Goal: Check status: Check status

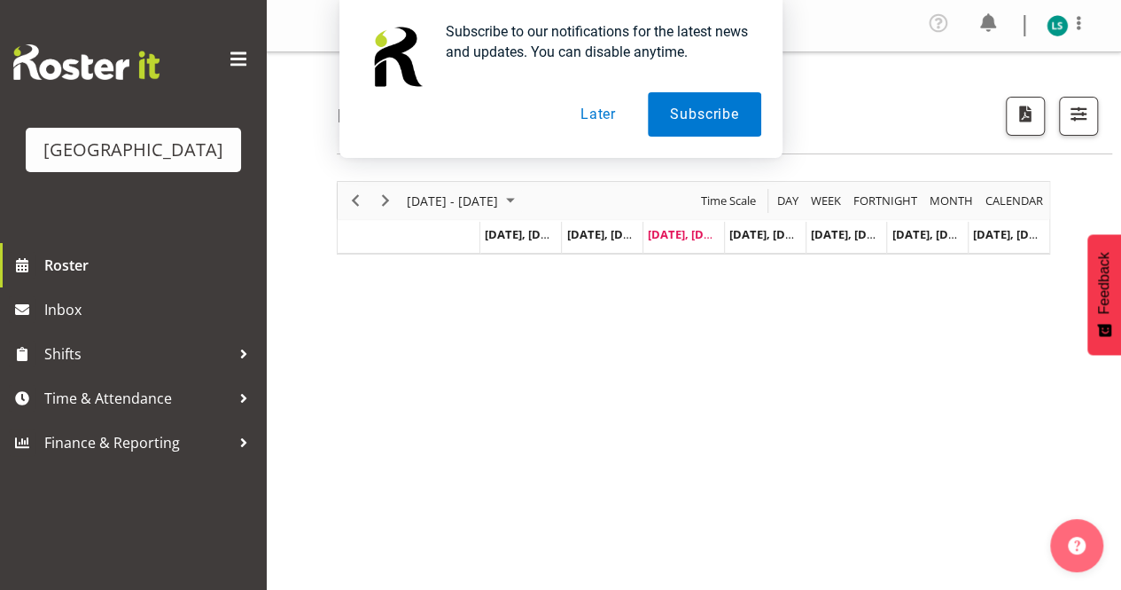
click at [739, 412] on div "[DATE] - [DATE] [DATE] Day Week Fortnight Month calendar Month Agenda Time Scal…" at bounding box center [729, 522] width 785 height 709
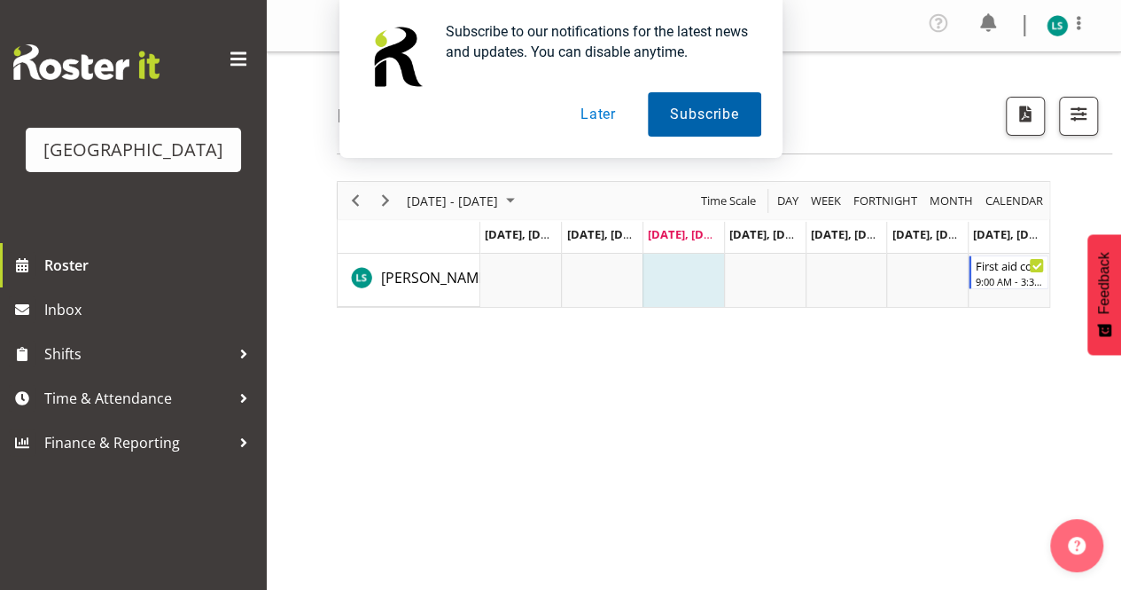
click at [700, 107] on button "Subscribe" at bounding box center [704, 114] width 113 height 44
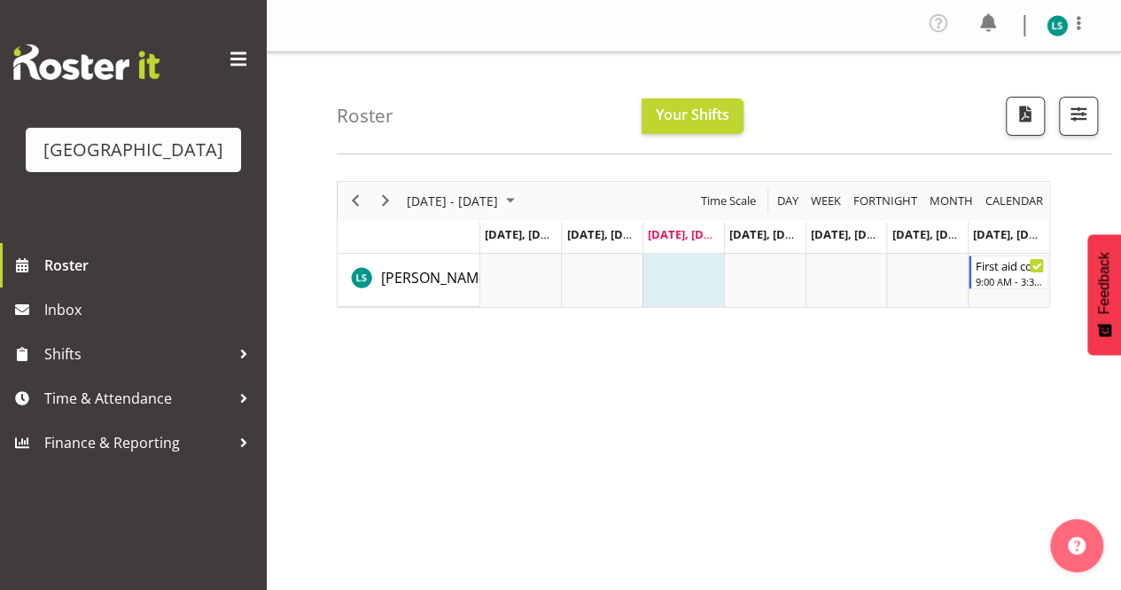
scroll to position [2, 0]
click at [669, 276] on td "Timeline Week of August 27, 2025" at bounding box center [684, 278] width 82 height 53
click at [385, 194] on span "Next" at bounding box center [385, 199] width 21 height 22
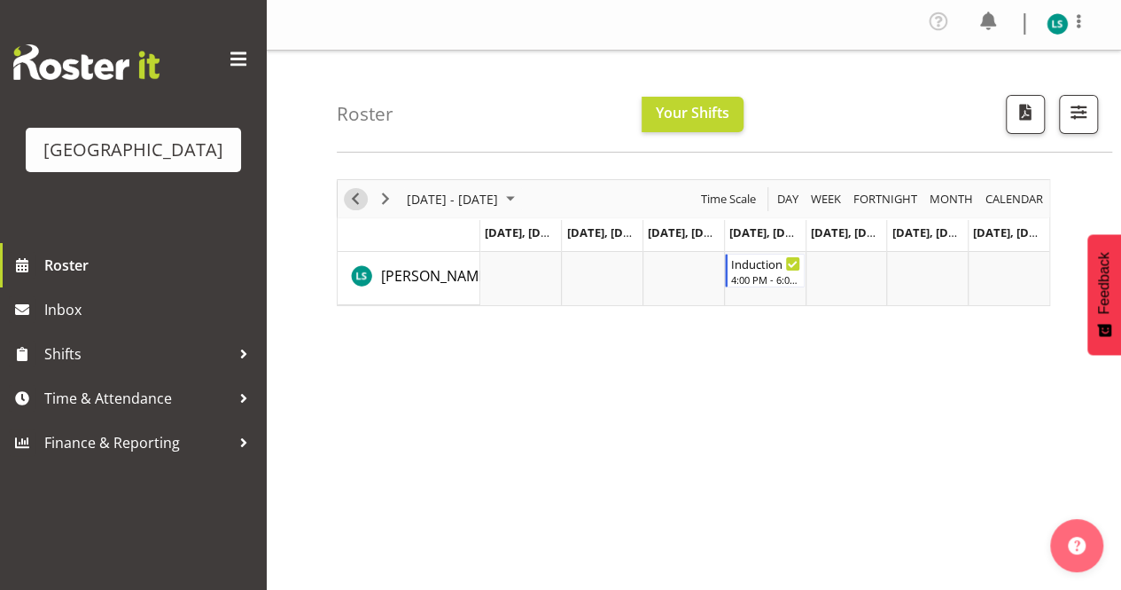
click at [348, 199] on span "Previous" at bounding box center [355, 199] width 21 height 22
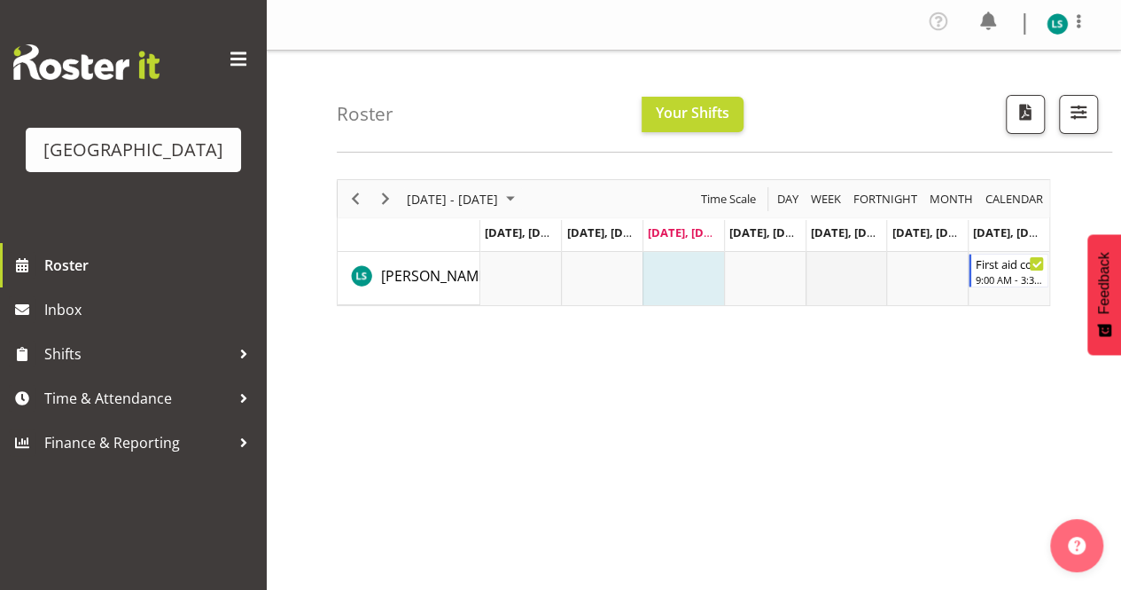
click at [855, 289] on td "Timeline Week of August 27, 2025" at bounding box center [847, 278] width 82 height 53
click at [956, 281] on td "Timeline Week of August 27, 2025" at bounding box center [928, 278] width 82 height 53
click at [1019, 275] on div "9:00 AM - 3:30 PM" at bounding box center [1010, 278] width 70 height 14
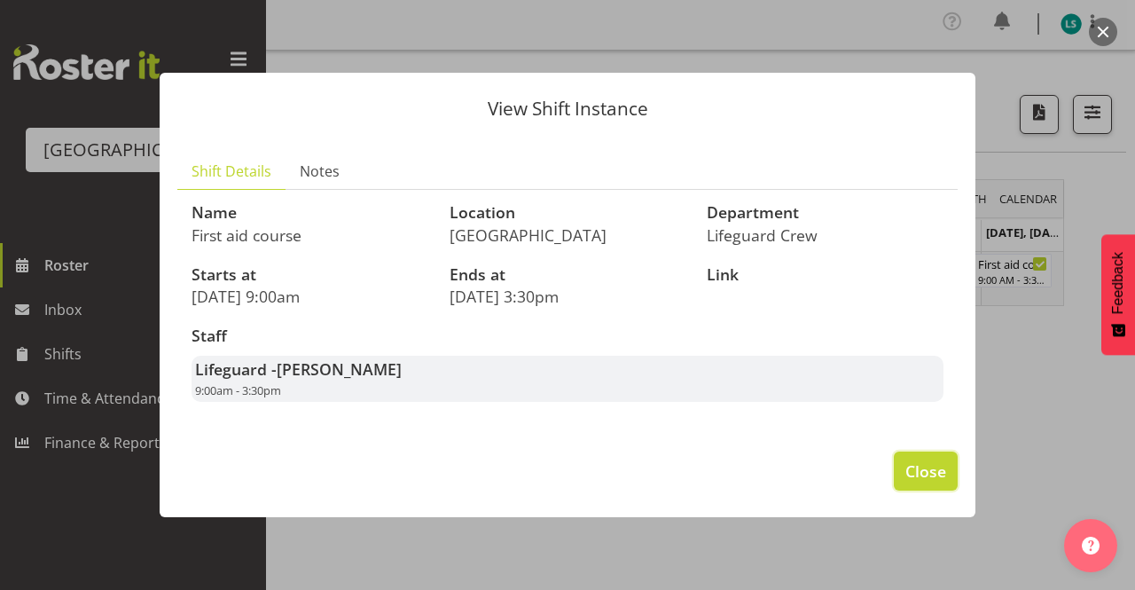
click at [929, 469] on span "Close" at bounding box center [925, 470] width 41 height 23
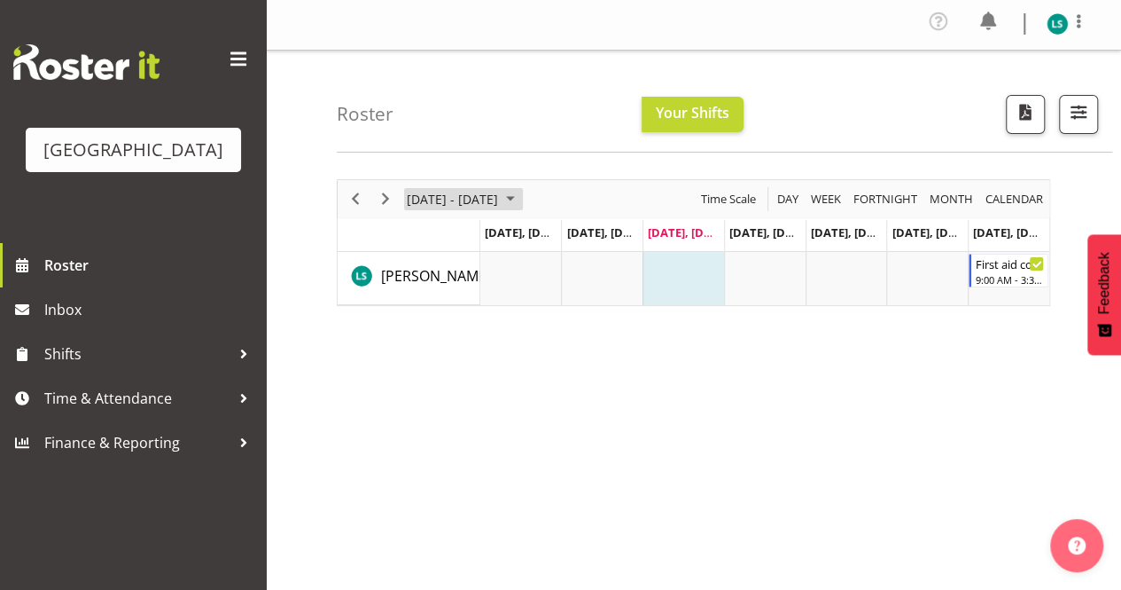
click at [500, 202] on span "[DATE] - [DATE]" at bounding box center [452, 199] width 95 height 22
click at [521, 198] on span "August 25 - 31, 2025" at bounding box center [510, 197] width 21 height 22
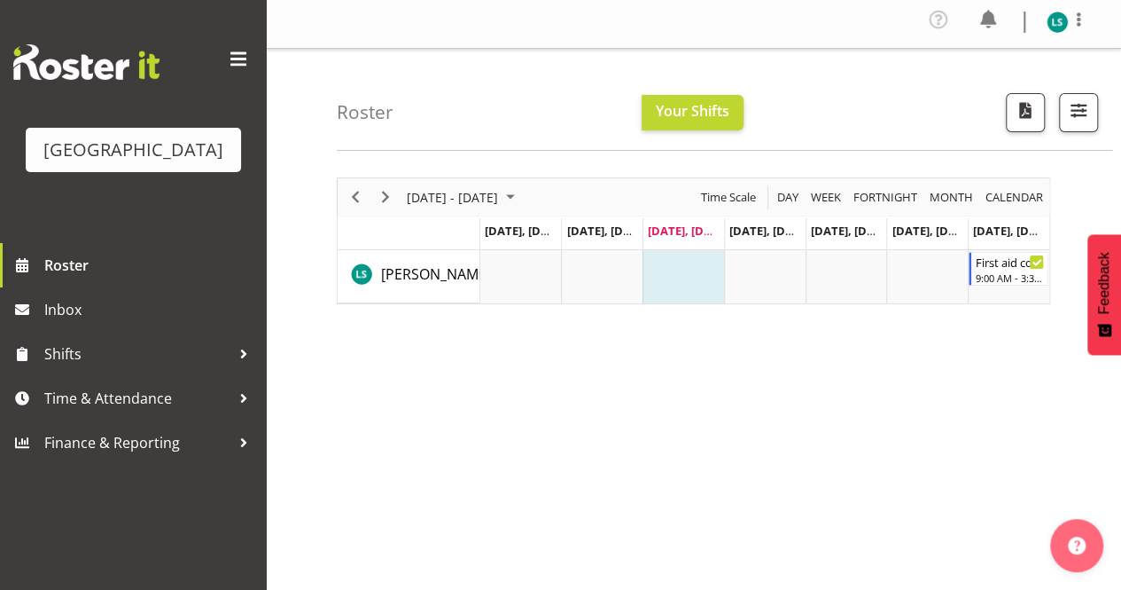
drag, startPoint x: 676, startPoint y: 405, endPoint x: 644, endPoint y: 454, distance: 58.3
click at [644, 454] on div "August 25 - 31, 2025 Today Day Week Fortnight Month calendar Month Agenda Time …" at bounding box center [729, 518] width 785 height 709
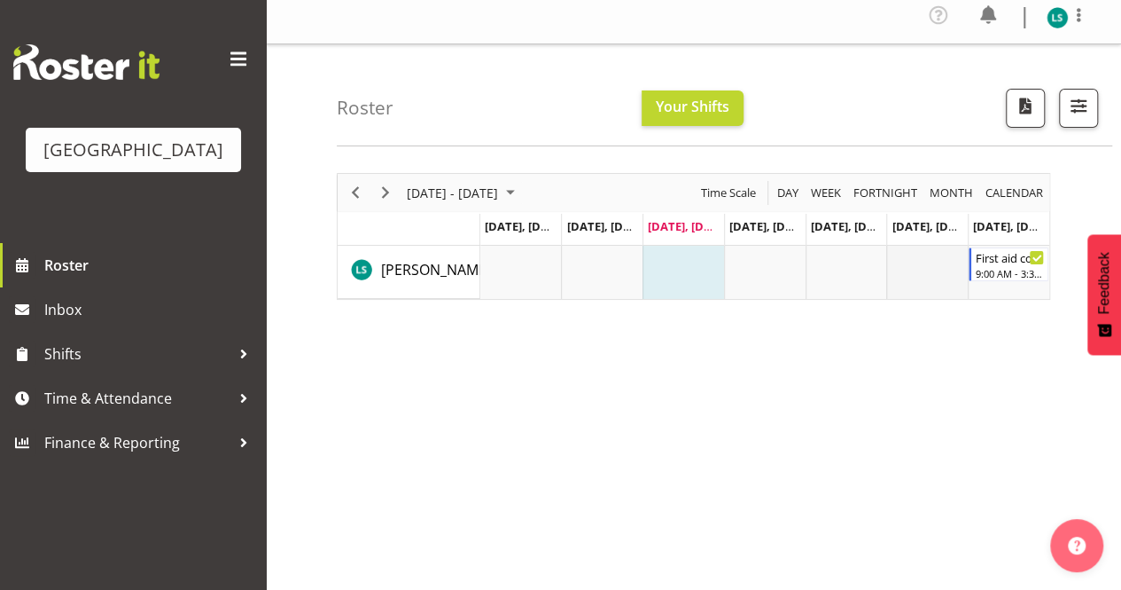
scroll to position [9, 0]
click at [956, 188] on span "Month" at bounding box center [951, 192] width 47 height 22
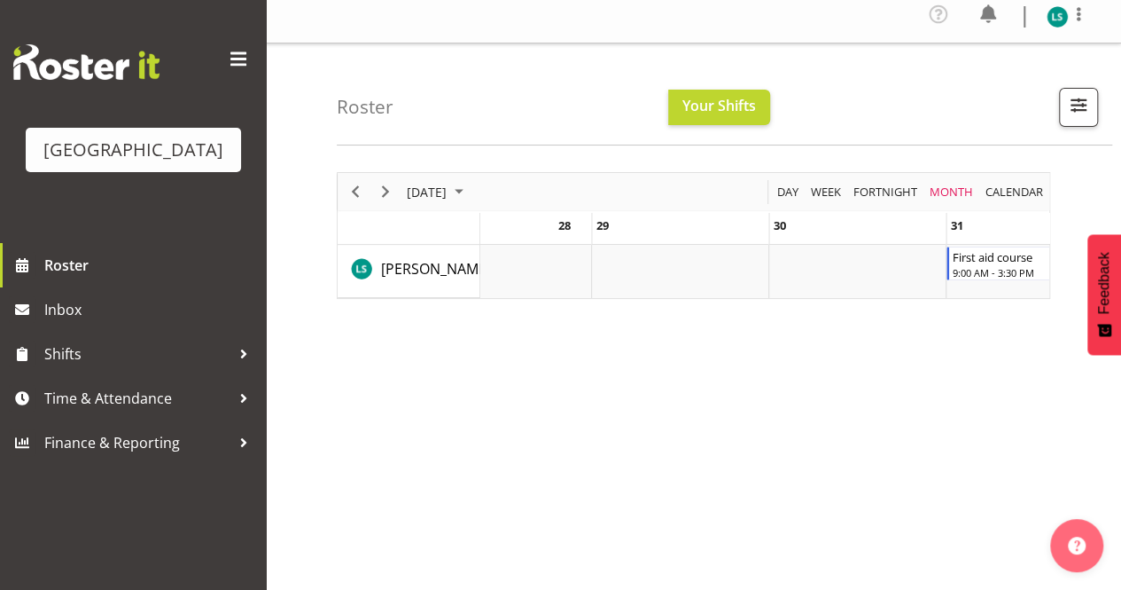
scroll to position [0, 4926]
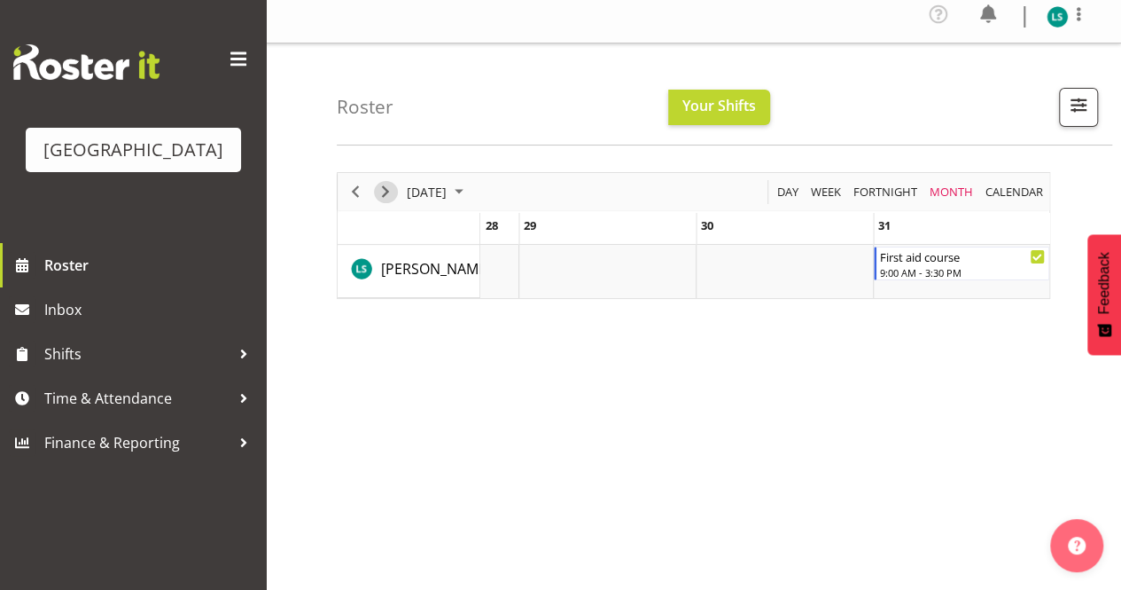
click at [384, 191] on span "Next" at bounding box center [385, 192] width 21 height 22
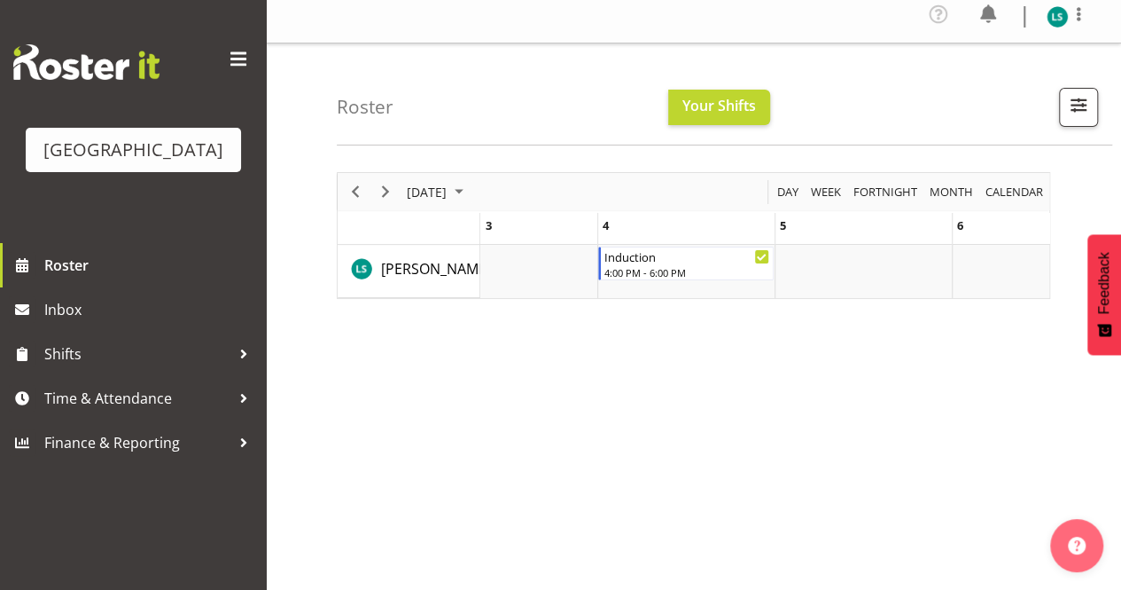
drag, startPoint x: 515, startPoint y: 301, endPoint x: 578, endPoint y: 301, distance: 62.9
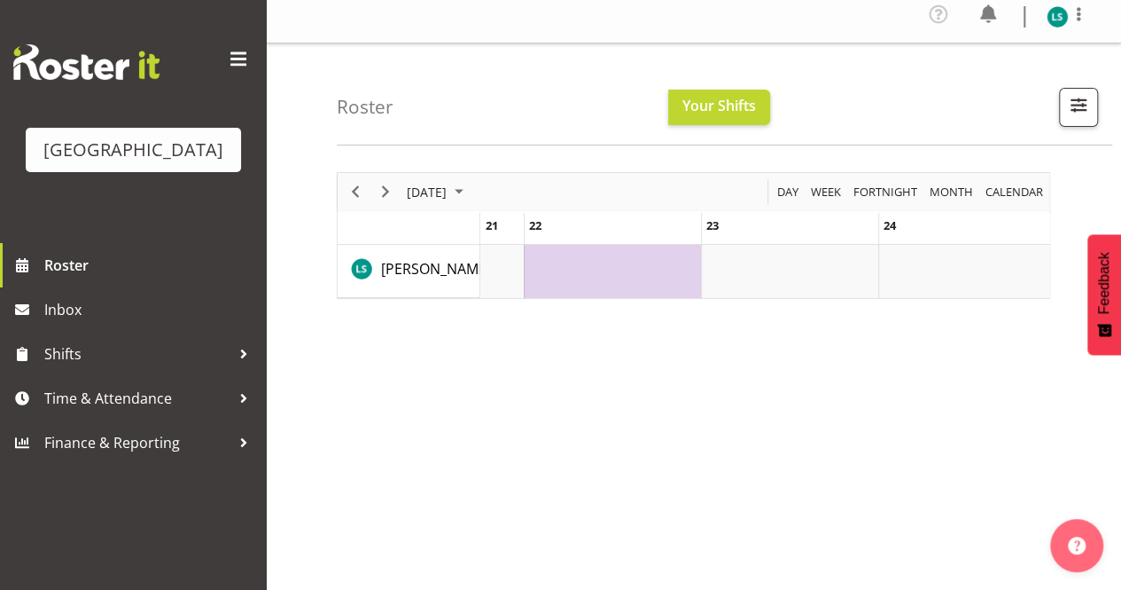
click at [680, 254] on td "of September 2025" at bounding box center [612, 271] width 177 height 53
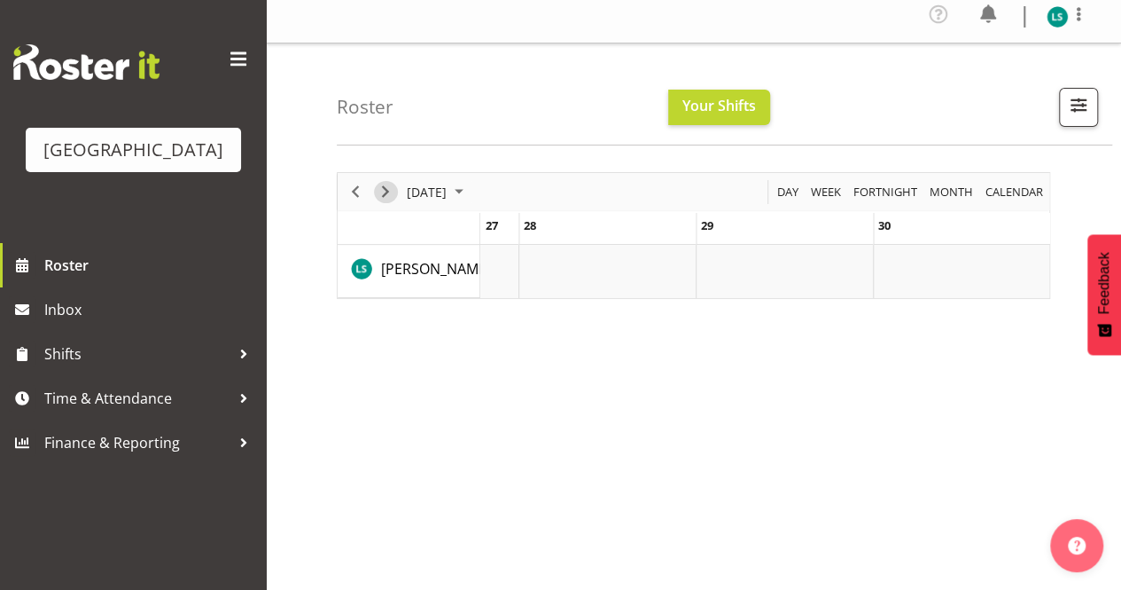
click at [379, 185] on span "Next" at bounding box center [385, 192] width 21 height 22
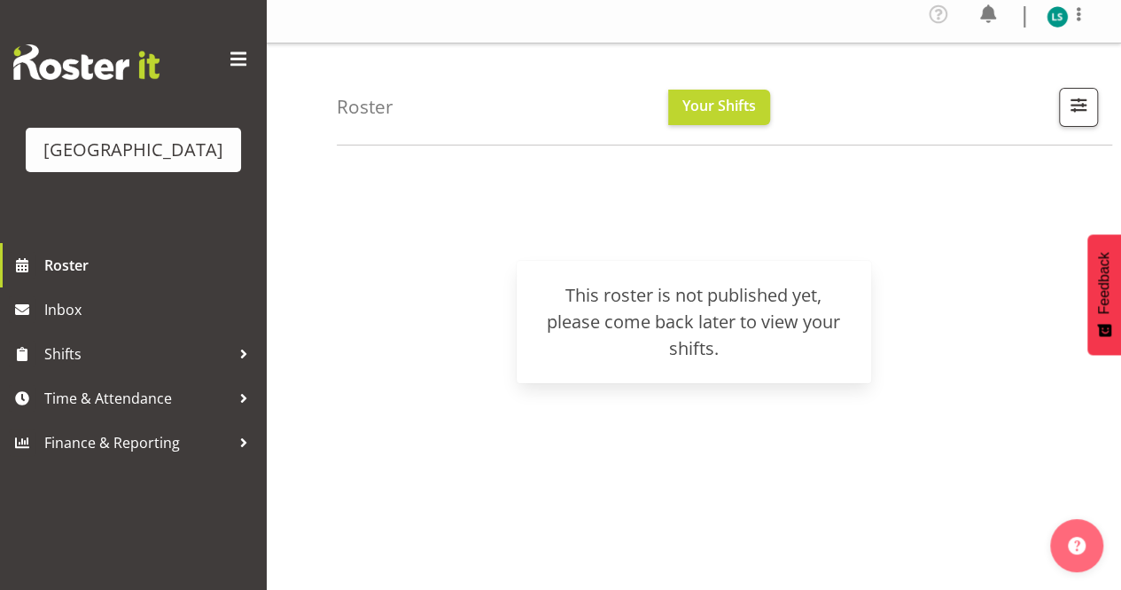
click at [419, 184] on div "October 2025 Today Day Week Fortnight Month calendar Month Agenda Time Scale 20…" at bounding box center [729, 513] width 785 height 709
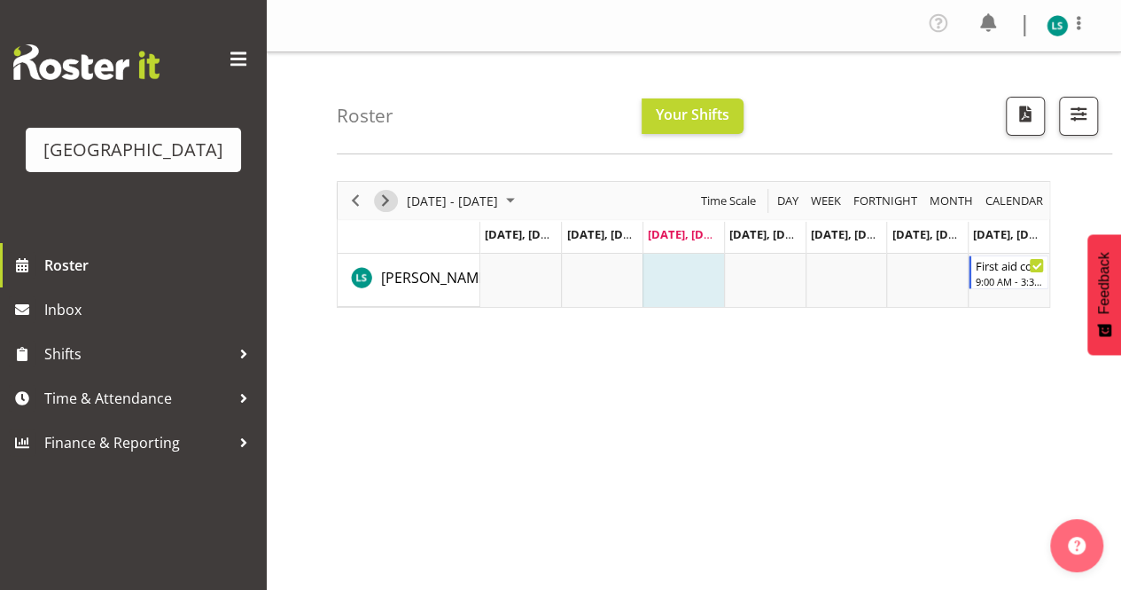
click at [379, 198] on span "Next" at bounding box center [385, 201] width 21 height 22
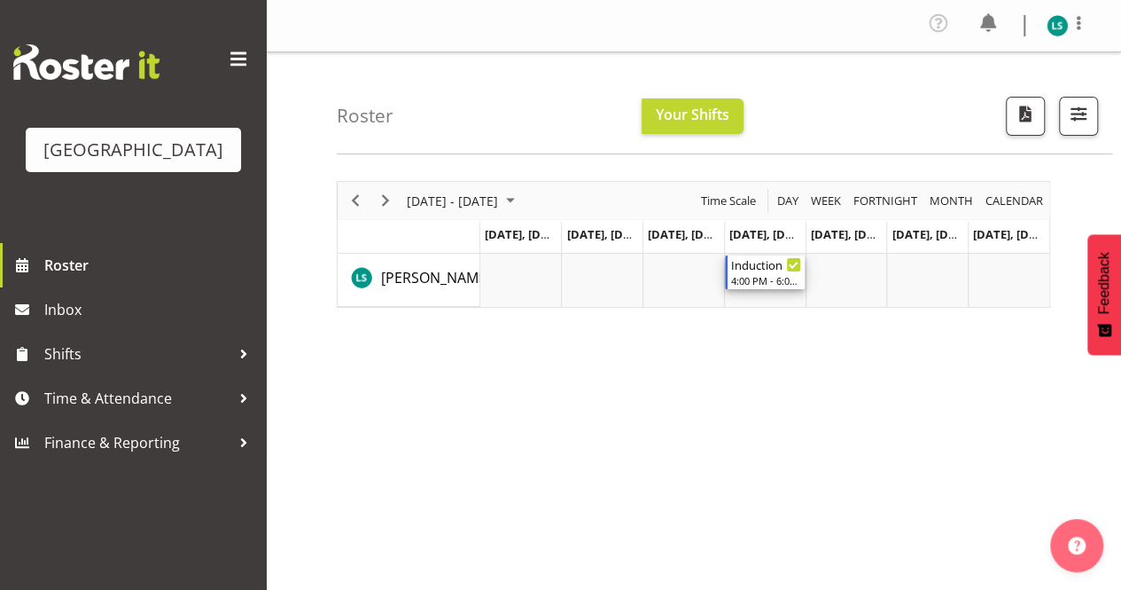
click at [768, 279] on div "4:00 PM - 6:00 PM" at bounding box center [766, 280] width 70 height 14
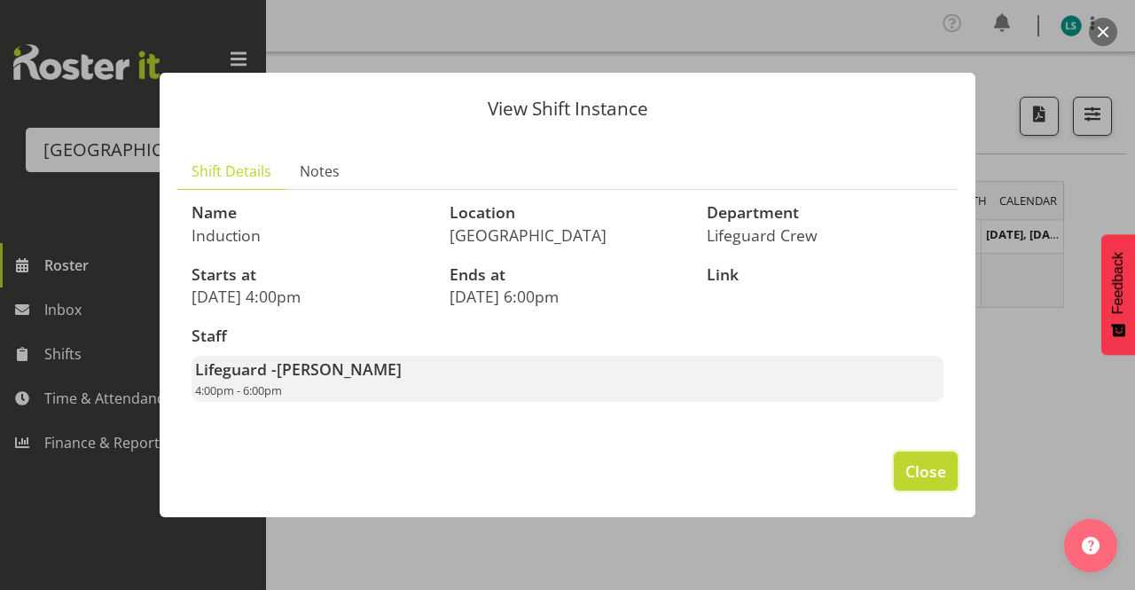
click at [901, 474] on button "Close" at bounding box center [926, 470] width 64 height 39
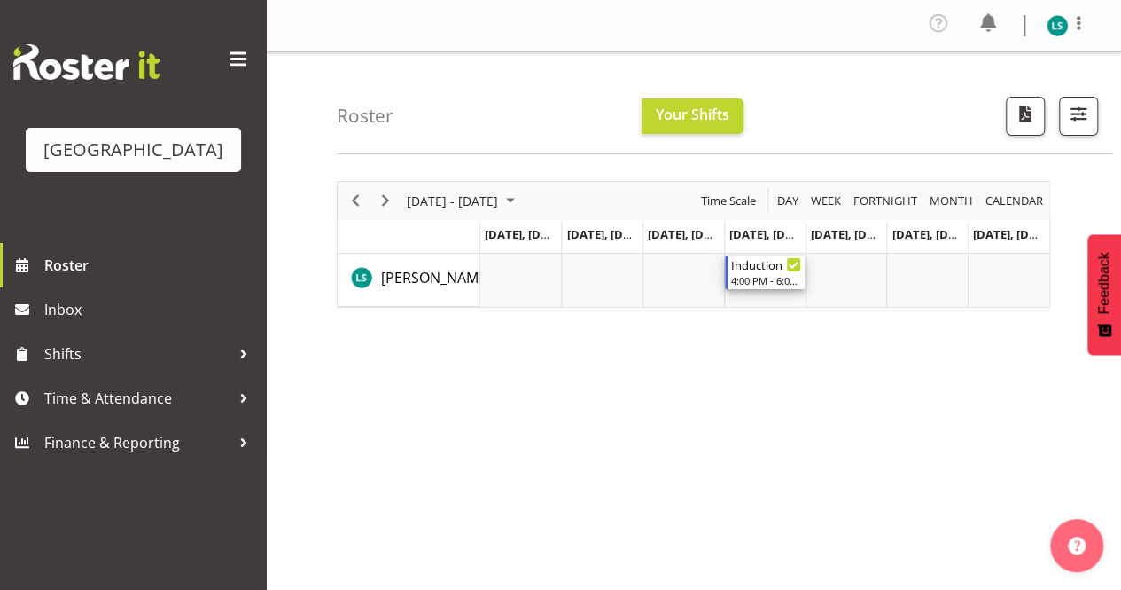
click at [772, 274] on div "4:00 PM - 6:00 PM" at bounding box center [766, 280] width 70 height 14
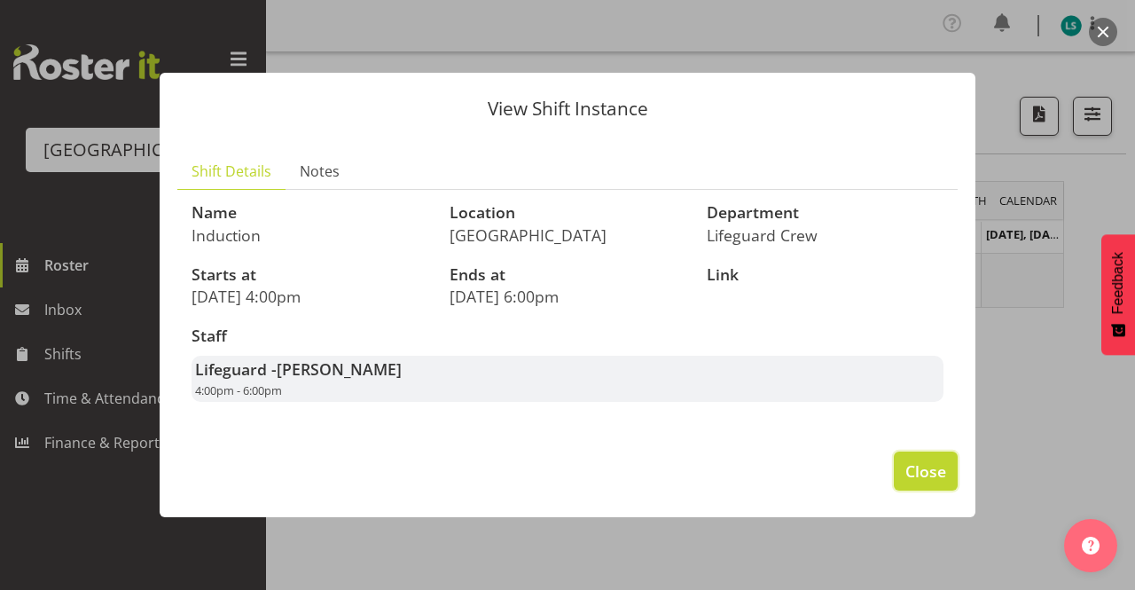
click at [918, 469] on span "Close" at bounding box center [925, 470] width 41 height 23
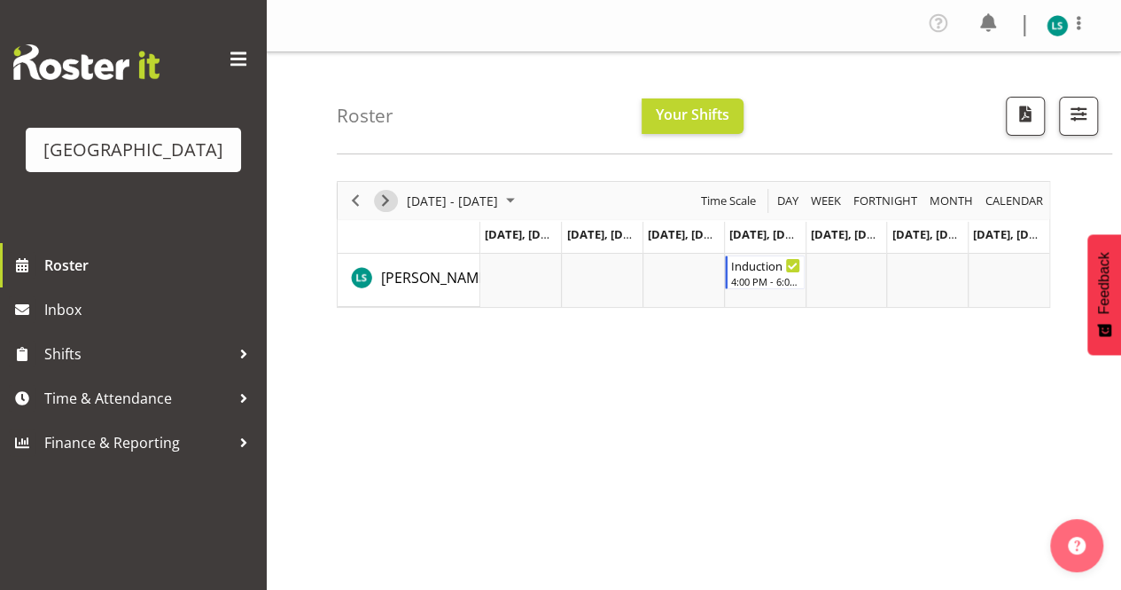
click at [387, 199] on span "Next" at bounding box center [385, 201] width 21 height 22
